Goal: Transaction & Acquisition: Purchase product/service

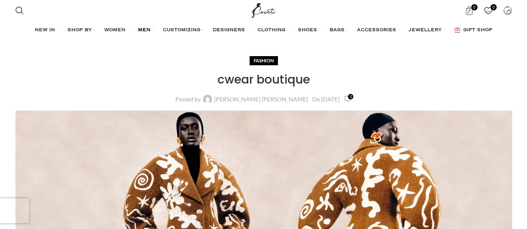
click at [147, 30] on span "MEN" at bounding box center [144, 30] width 12 height 7
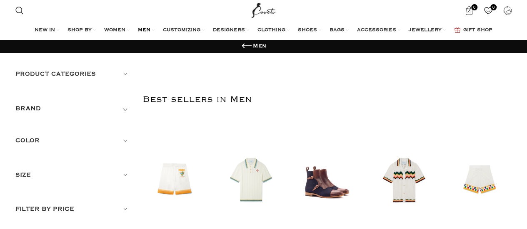
click at [123, 74] on h5 "Product categories" at bounding box center [72, 74] width 115 height 9
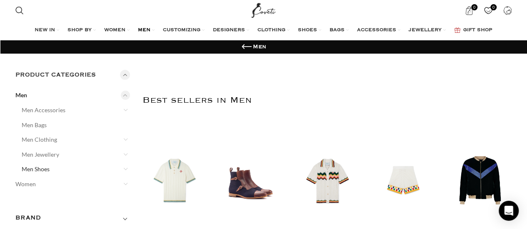
click at [35, 170] on link "Men Shoes" at bounding box center [71, 169] width 98 height 15
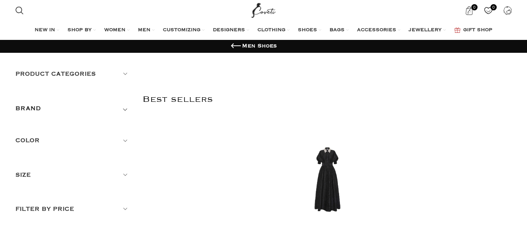
click at [30, 171] on h5 "Size" at bounding box center [72, 175] width 115 height 9
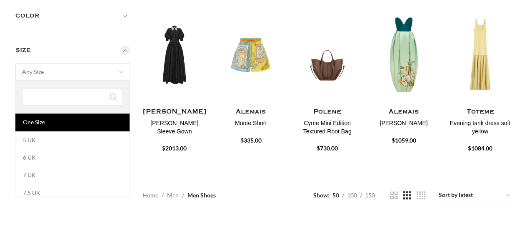
click at [123, 70] on span at bounding box center [120, 71] width 17 height 17
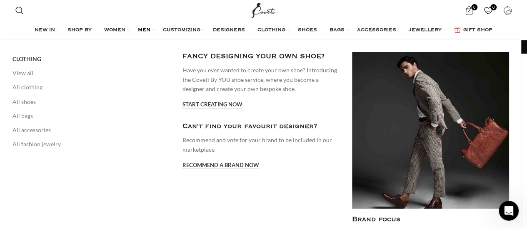
click at [147, 32] on span "MEN" at bounding box center [144, 30] width 12 height 7
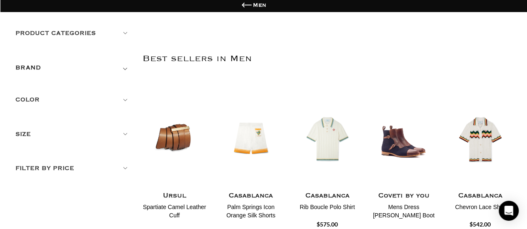
click at [120, 67] on span "Toggle filter" at bounding box center [125, 68] width 10 height 10
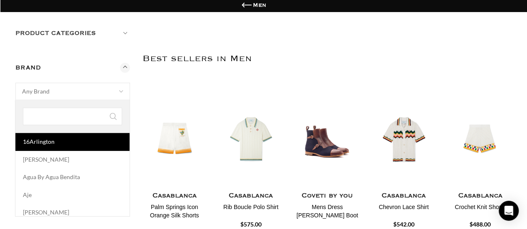
click at [119, 88] on span at bounding box center [120, 91] width 17 height 17
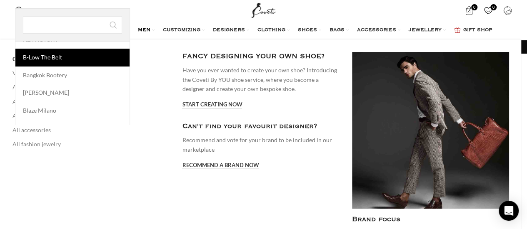
click at [146, 32] on span "MEN" at bounding box center [144, 30] width 12 height 7
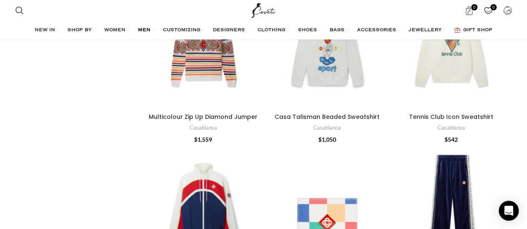
scroll to position [1249, 0]
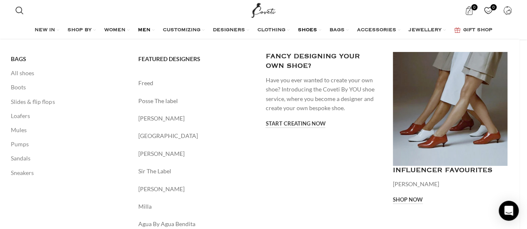
click at [306, 30] on span "SHOES" at bounding box center [307, 30] width 19 height 7
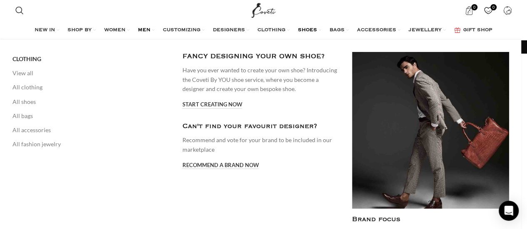
click at [143, 29] on span "MEN" at bounding box center [144, 30] width 12 height 7
